Goal: Task Accomplishment & Management: Manage account settings

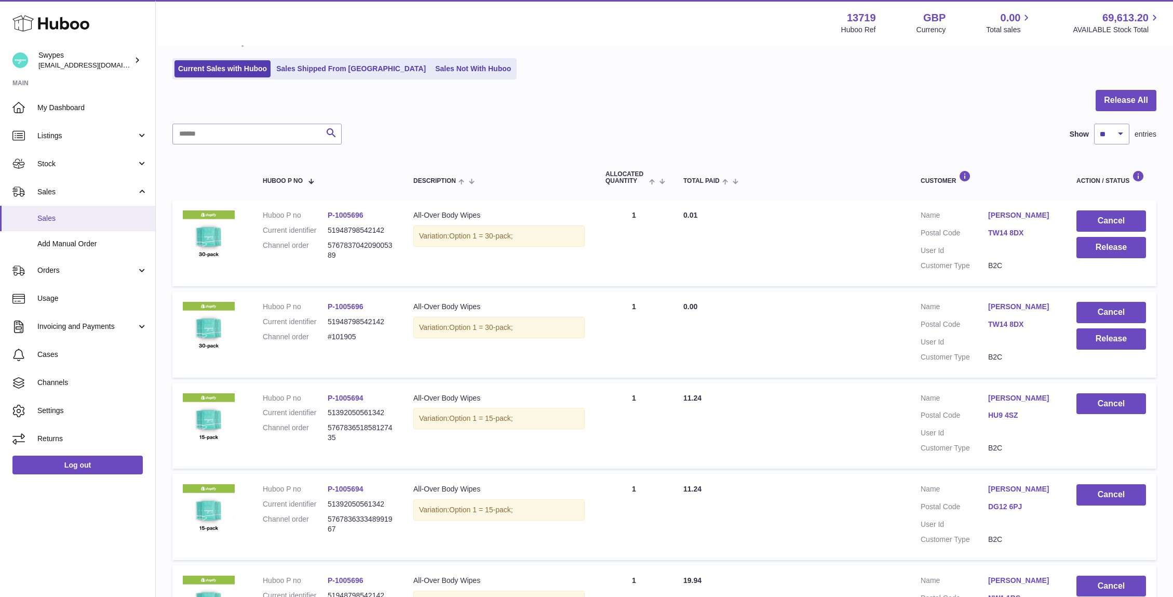
click at [128, 216] on span "Sales" at bounding box center [92, 218] width 110 height 10
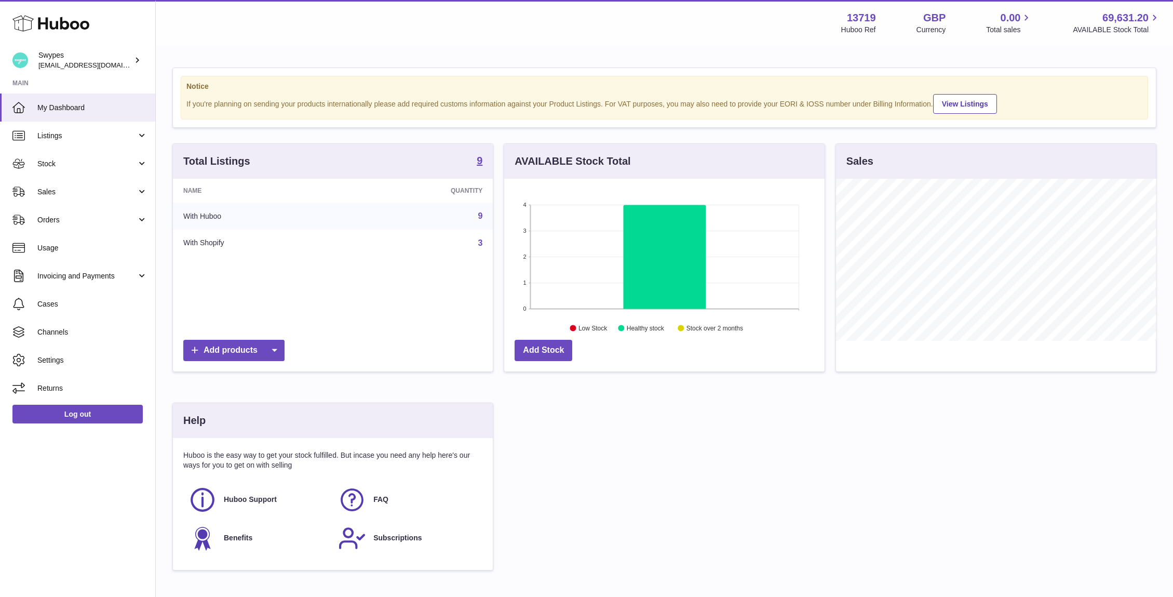
scroll to position [162, 320]
click at [149, 187] on link "Sales" at bounding box center [77, 192] width 155 height 28
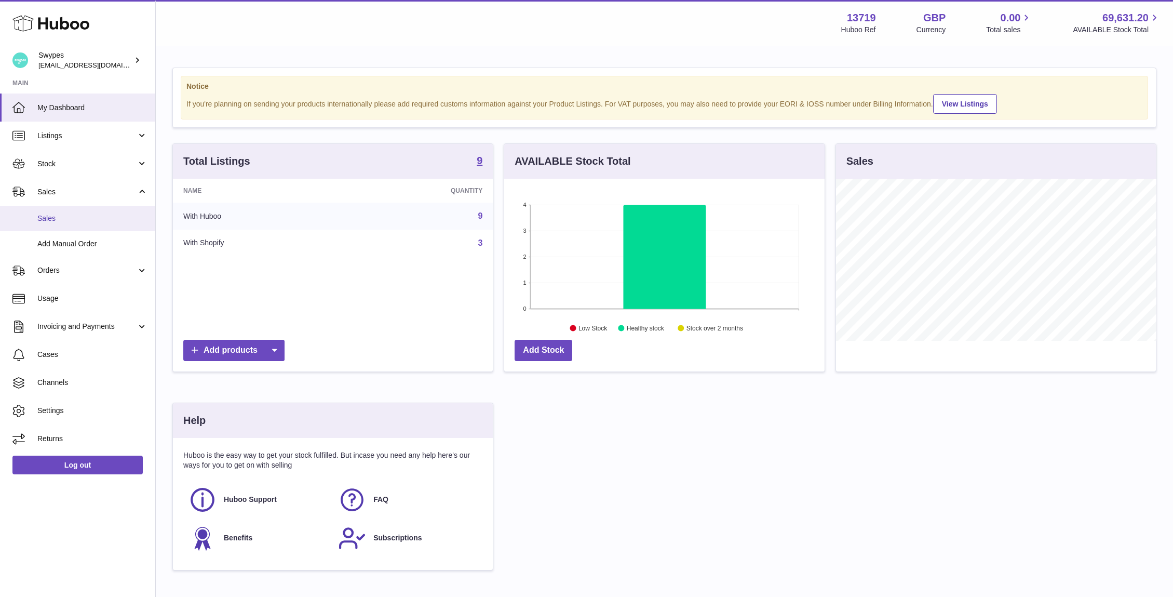
click at [122, 217] on span "Sales" at bounding box center [92, 218] width 110 height 10
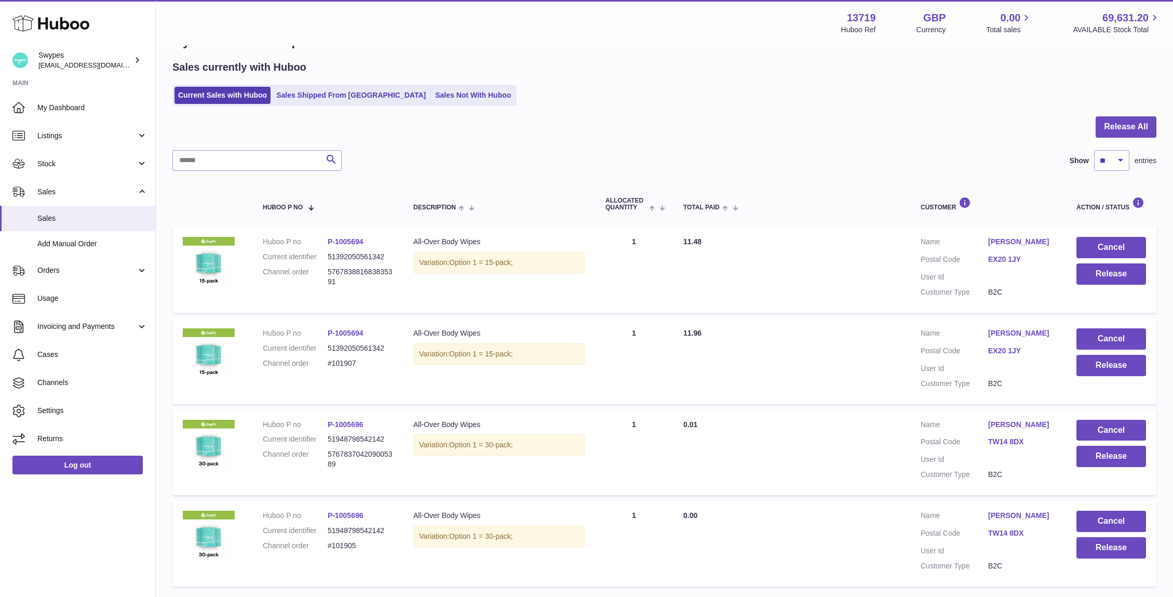
scroll to position [110, 0]
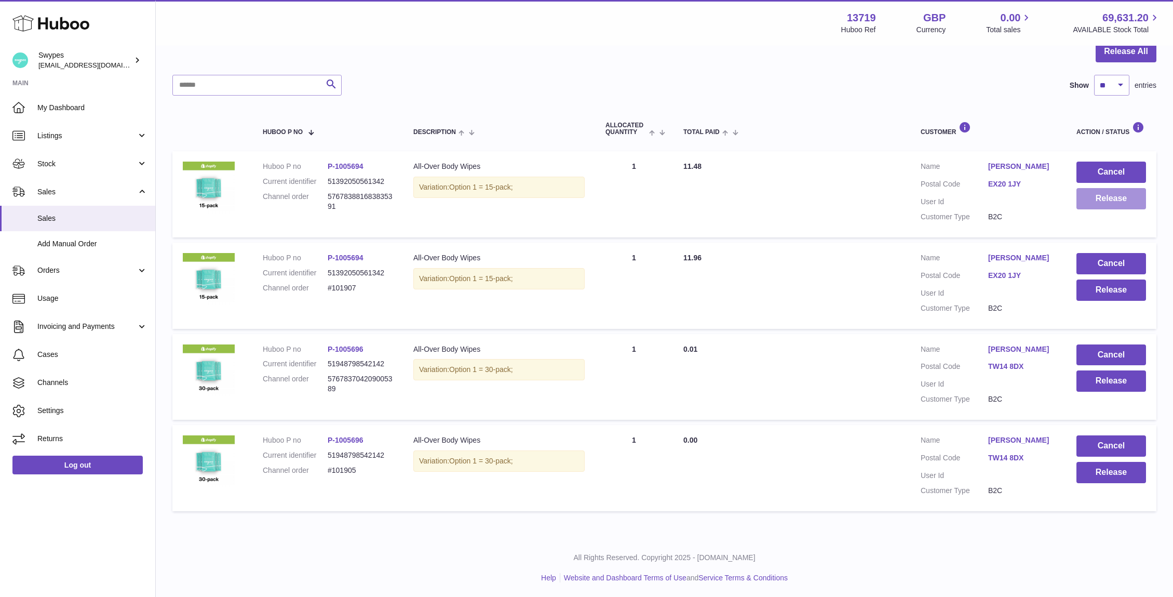
click at [1115, 196] on button "Release" at bounding box center [1111, 198] width 70 height 21
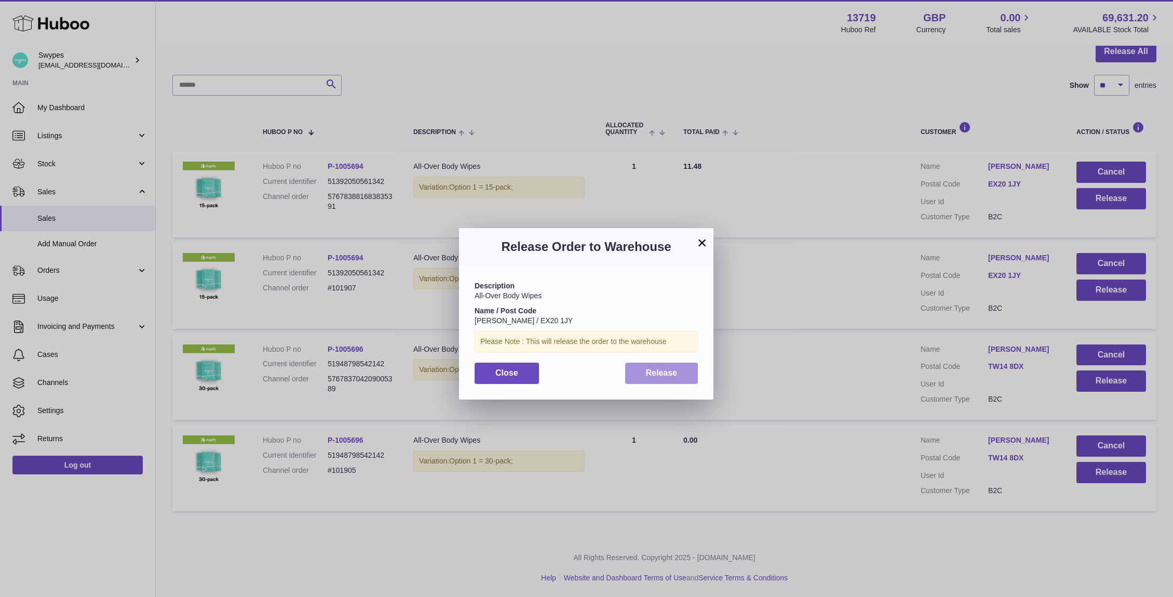
click at [642, 373] on button "Release" at bounding box center [661, 372] width 73 height 21
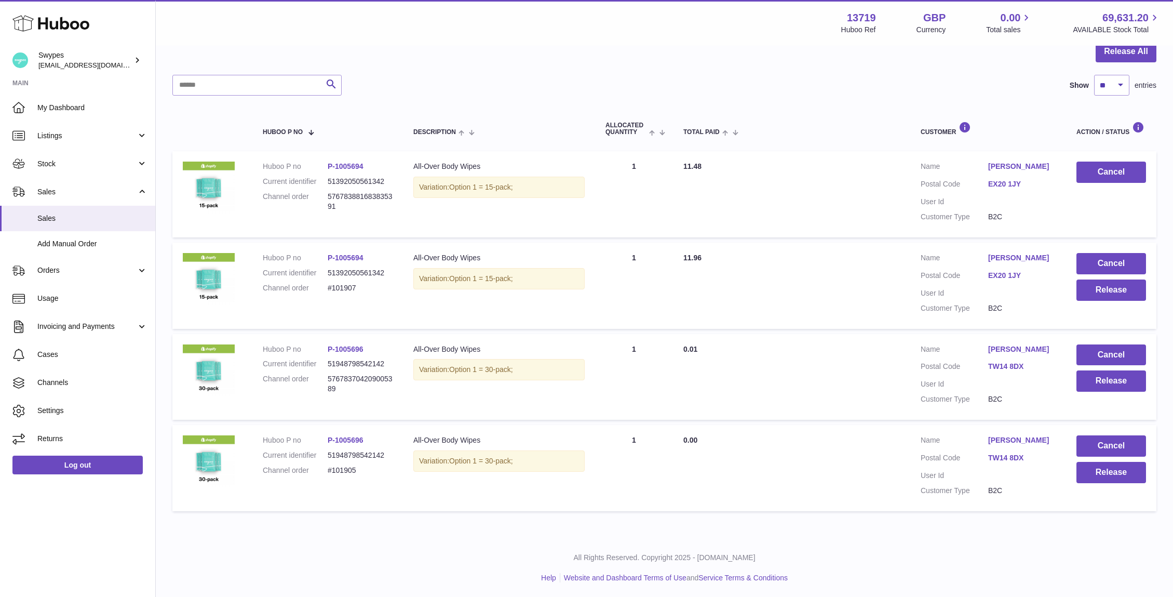
click at [1121, 394] on td "Cancel Release" at bounding box center [1111, 377] width 90 height 86
click at [1112, 386] on button "Release" at bounding box center [1111, 380] width 70 height 21
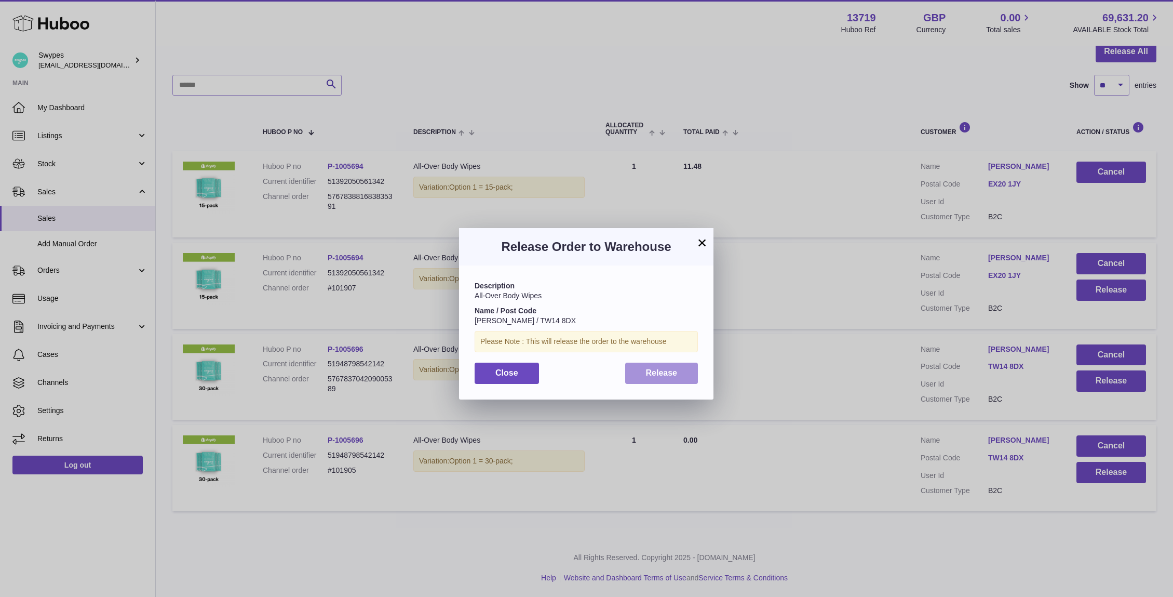
click at [673, 376] on span "Release" at bounding box center [662, 372] width 32 height 9
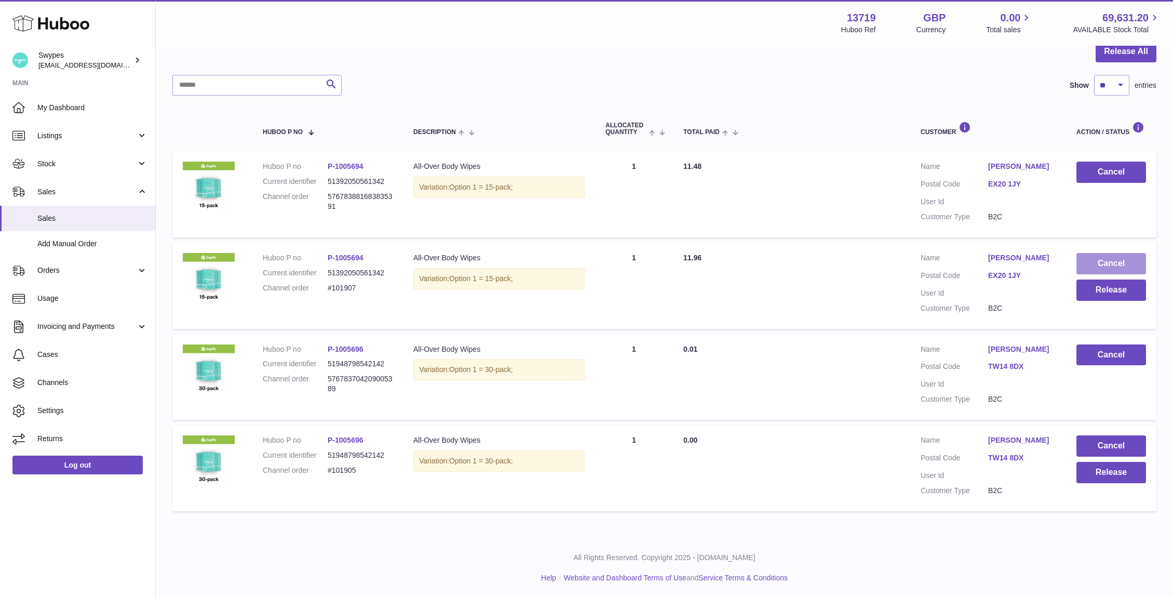
click at [1097, 264] on button "Cancel" at bounding box center [1111, 263] width 70 height 21
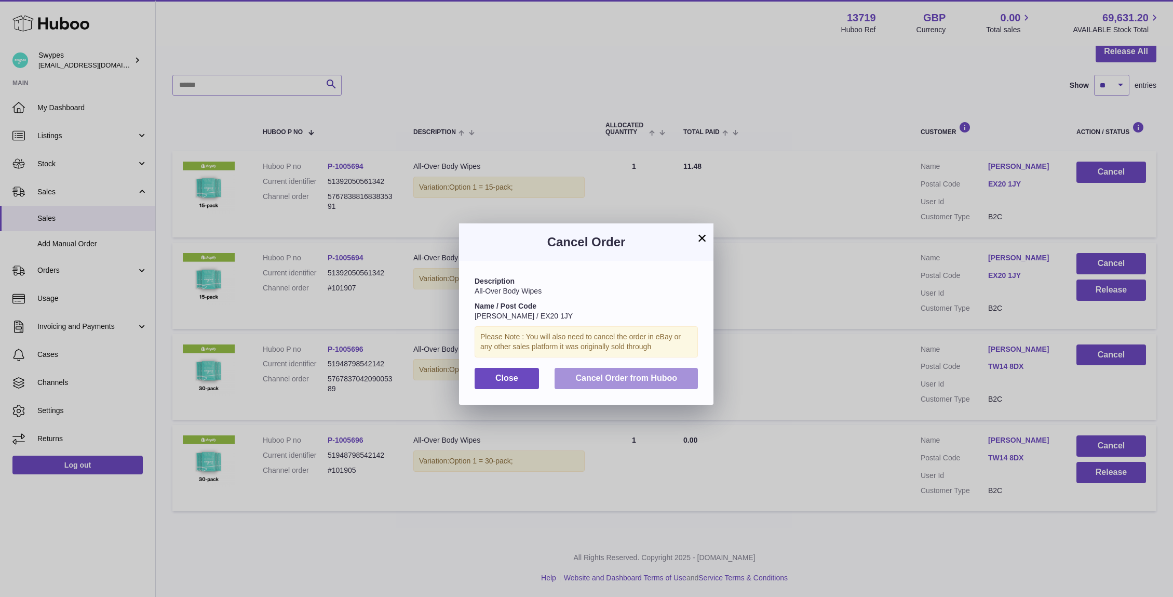
click at [627, 376] on span "Cancel Order from Huboo" at bounding box center [626, 377] width 102 height 9
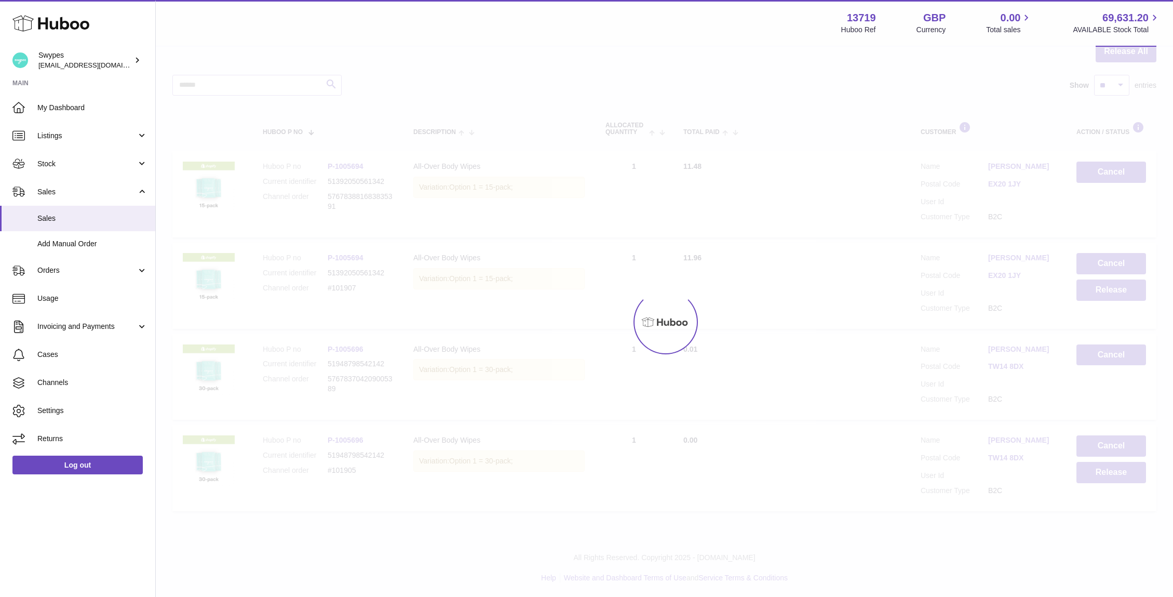
scroll to position [19, 0]
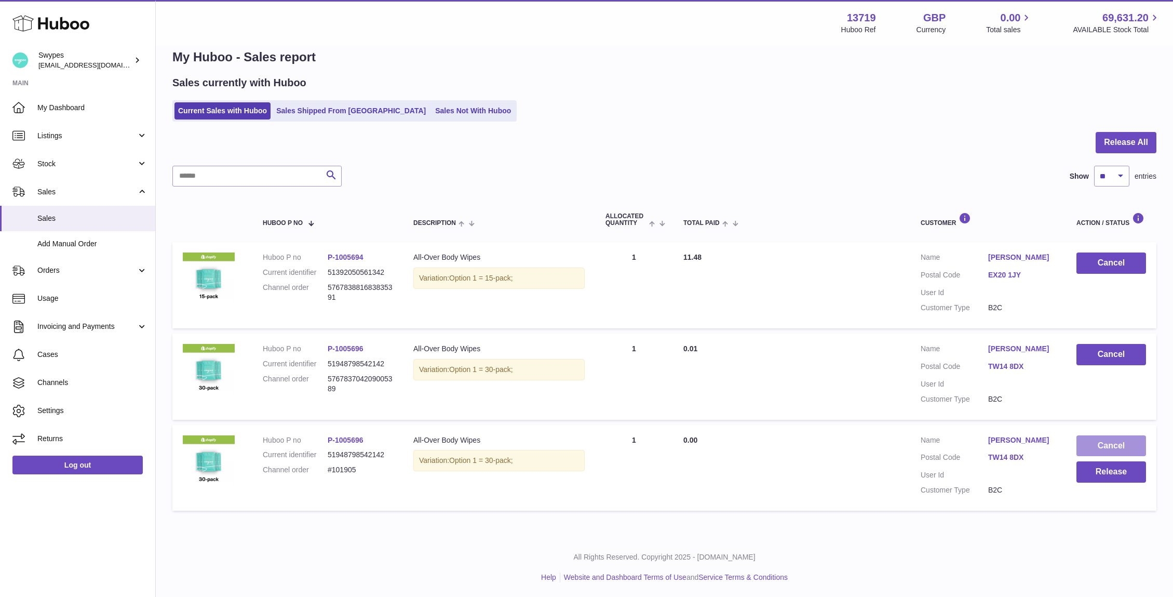
click at [1099, 444] on button "Cancel" at bounding box center [1111, 445] width 70 height 21
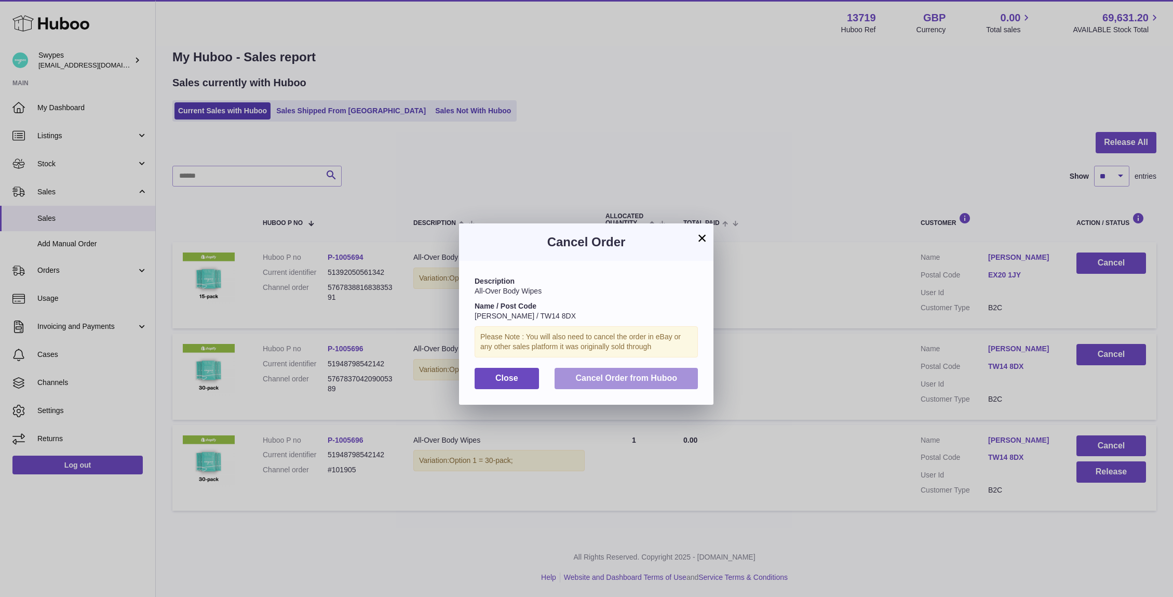
click at [645, 369] on button "Cancel Order from Huboo" at bounding box center [626, 378] width 143 height 21
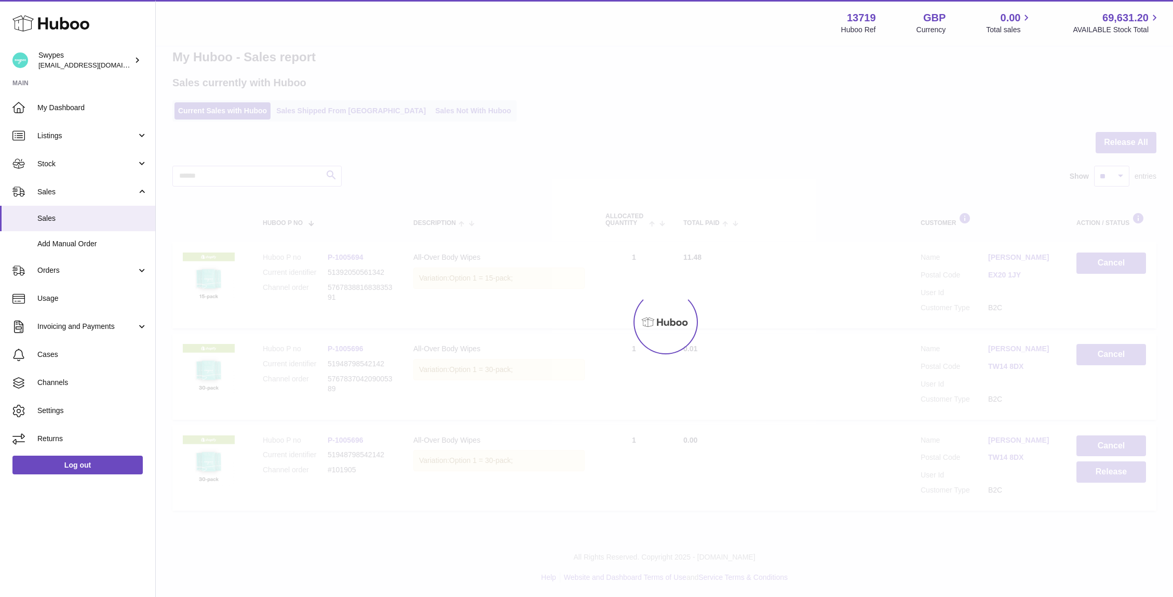
scroll to position [0, 0]
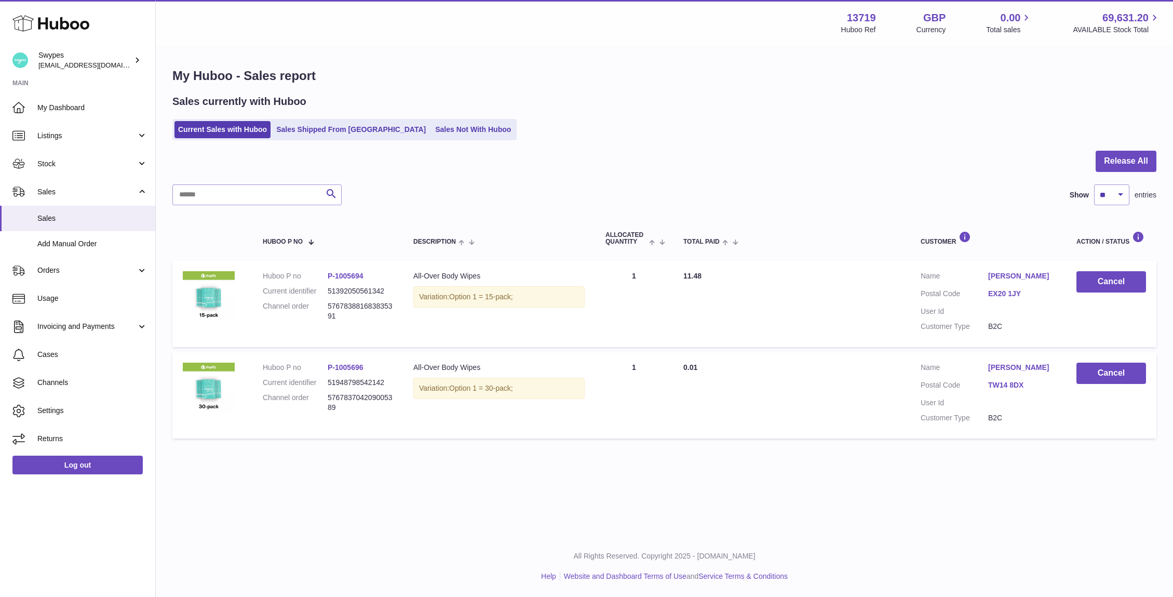
click at [316, 110] on div "Sales currently with Huboo Current Sales with Huboo Sales Shipped From Huboo Sa…" at bounding box center [664, 118] width 984 height 46
click at [316, 119] on ul "Current Sales with Huboo Sales Shipped From Huboo Sales Not With Huboo" at bounding box center [344, 129] width 344 height 21
click at [310, 125] on link "Sales Shipped From [GEOGRAPHIC_DATA]" at bounding box center [351, 129] width 157 height 17
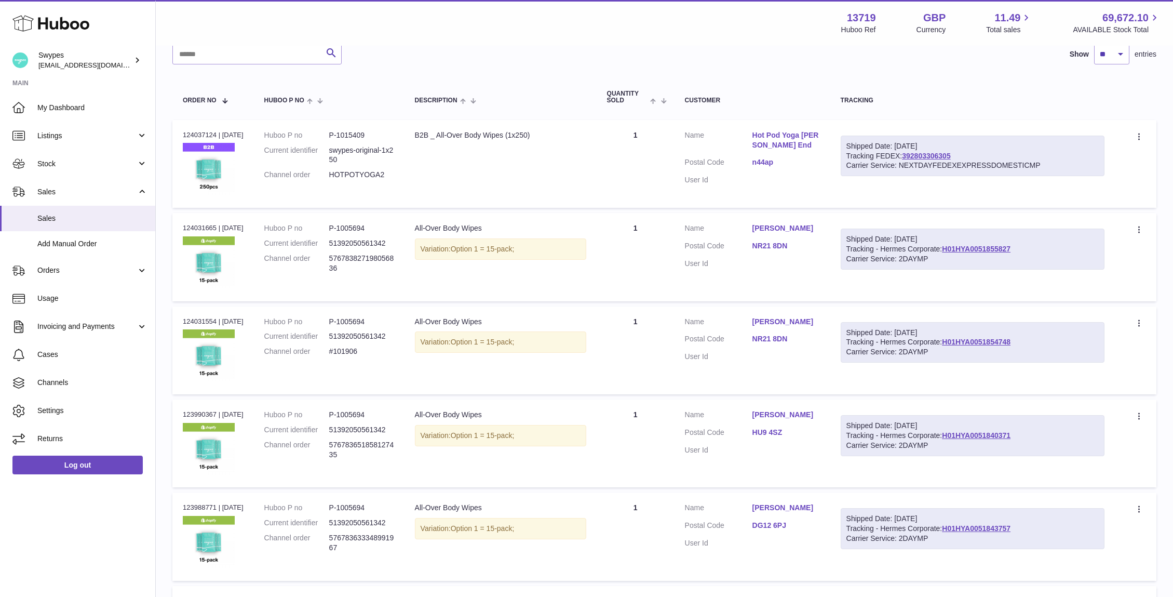
scroll to position [126, 0]
